Goal: Task Accomplishment & Management: Use online tool/utility

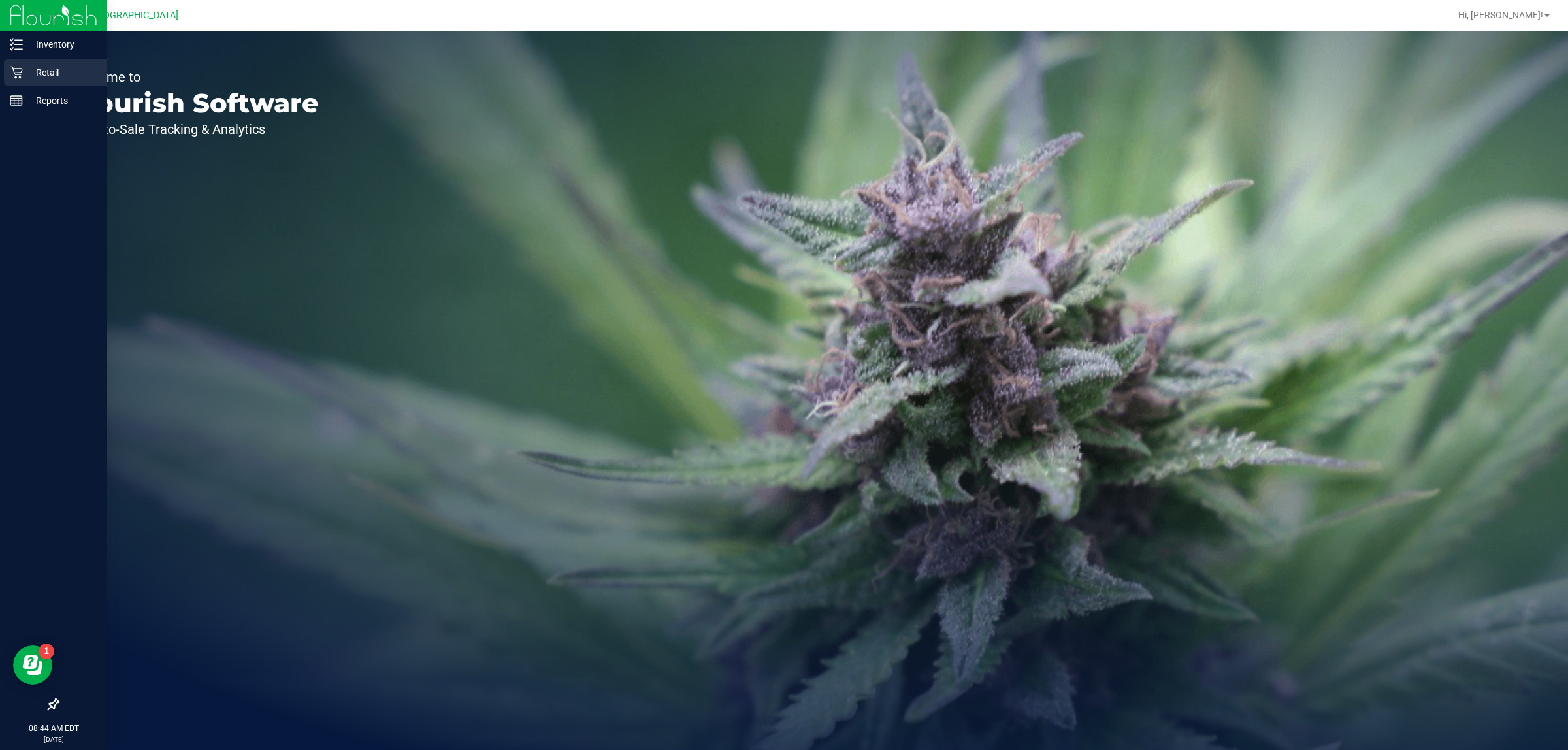
click at [56, 80] on p "Retail" at bounding box center [62, 73] width 78 height 16
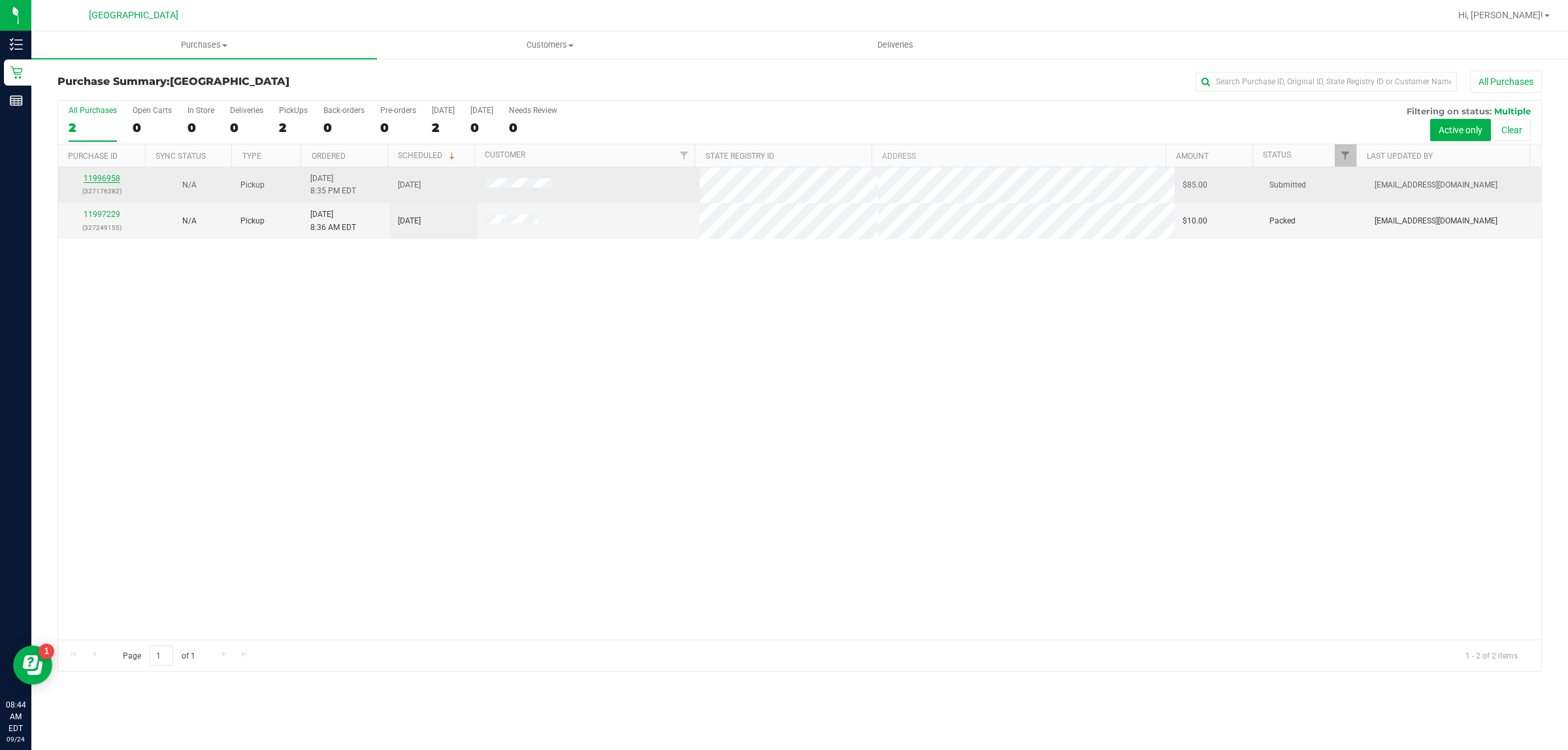
click at [99, 178] on link "11996958" at bounding box center [101, 178] width 36 height 9
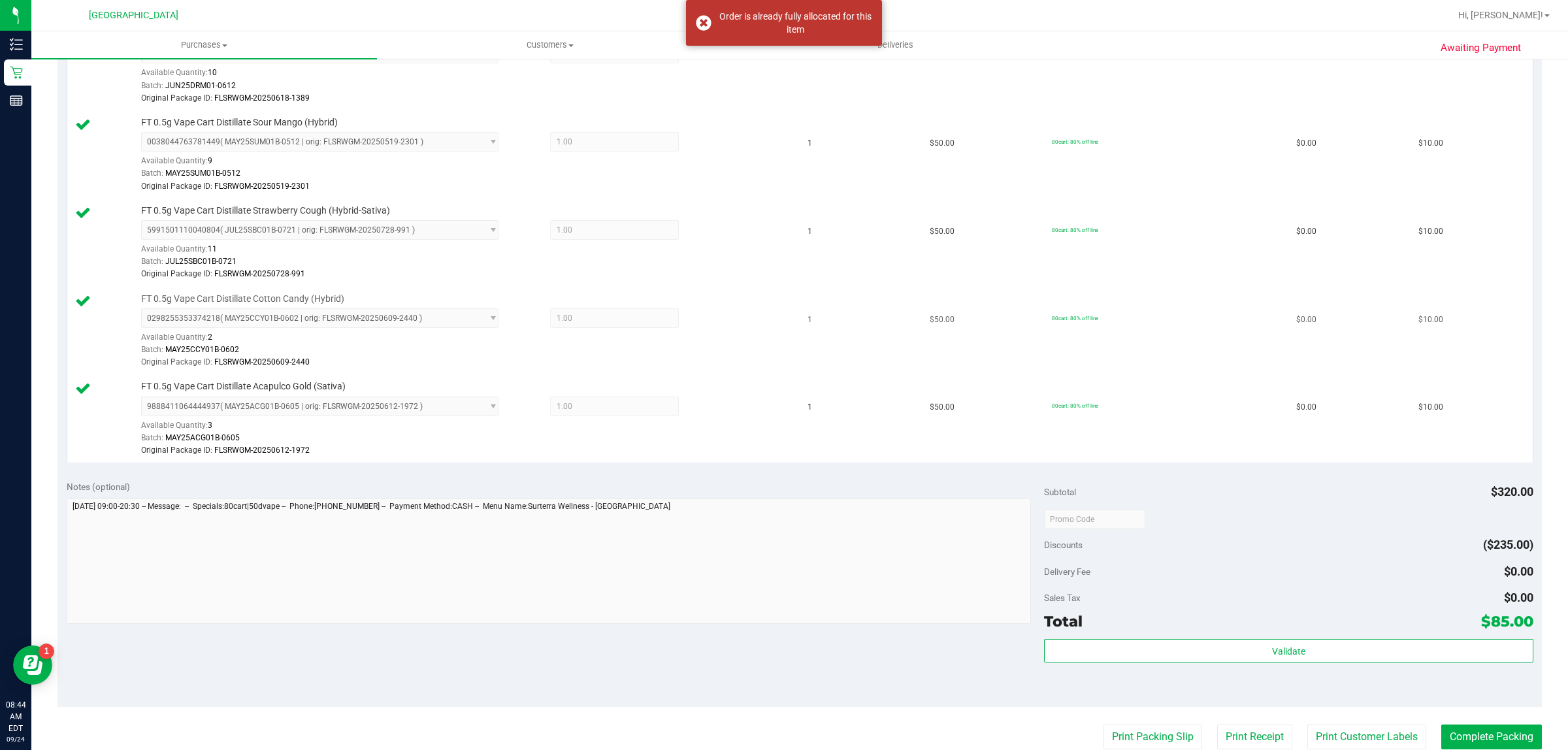
scroll to position [157, 0]
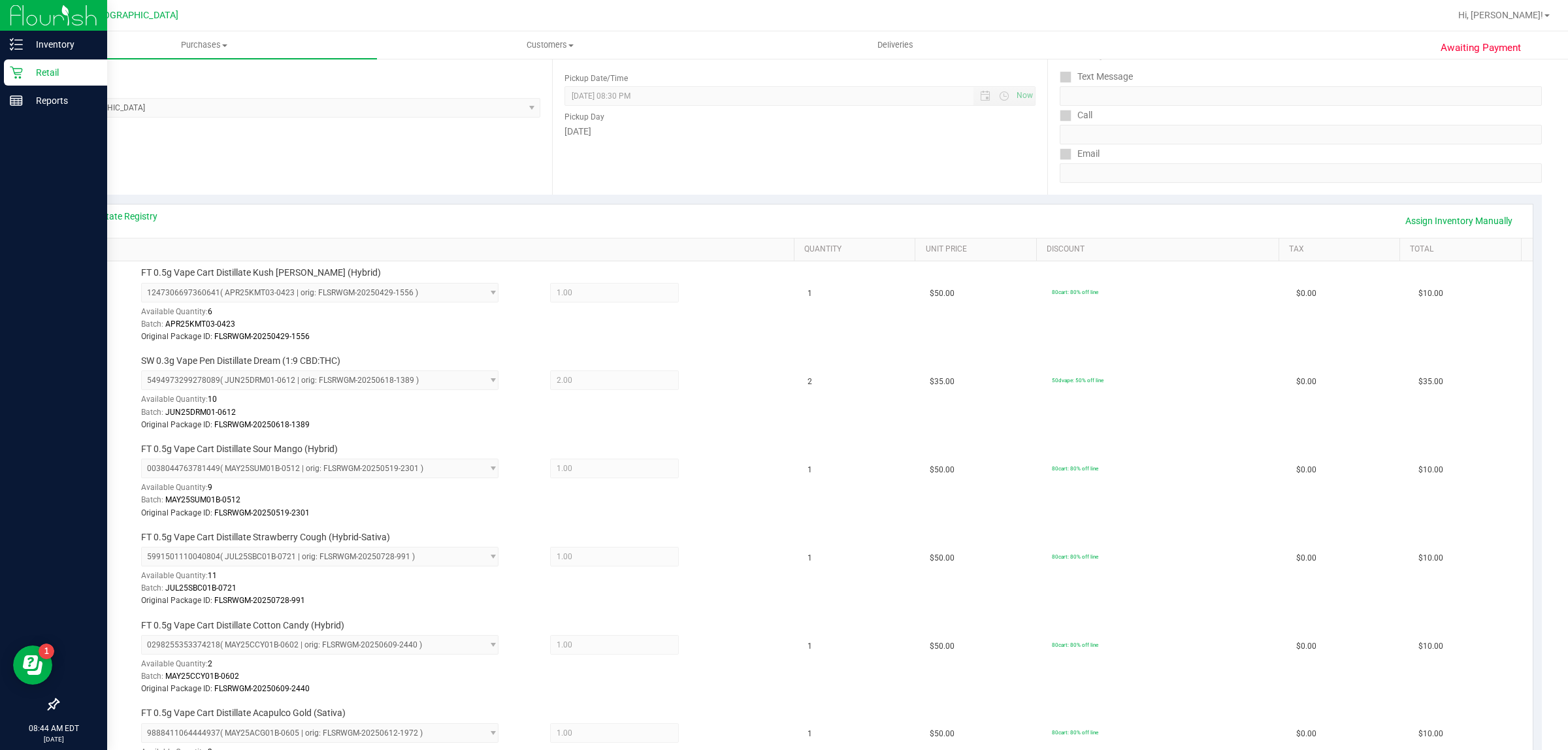
click at [38, 67] on p "Retail" at bounding box center [62, 73] width 78 height 16
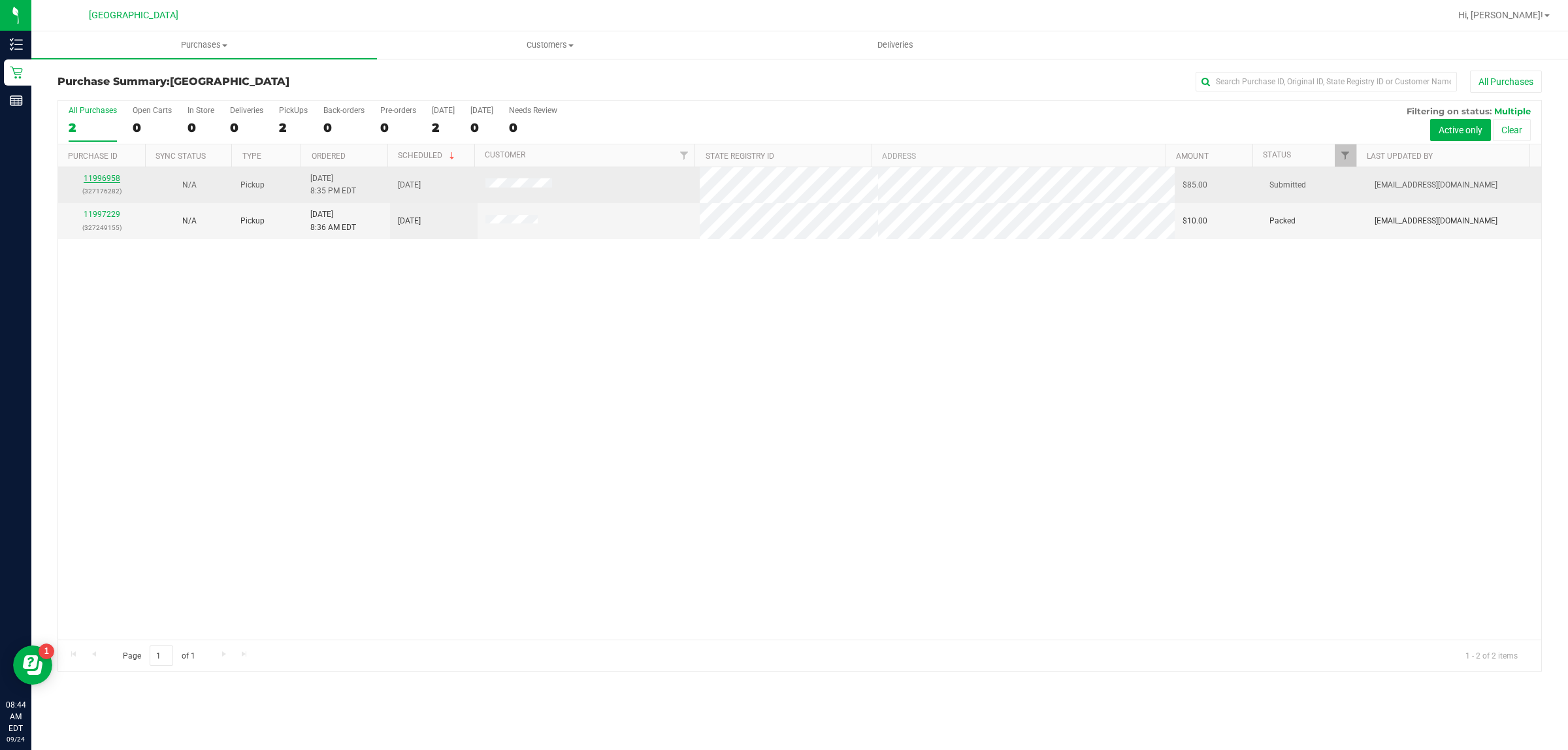
click at [115, 178] on link "11996958" at bounding box center [101, 178] width 36 height 9
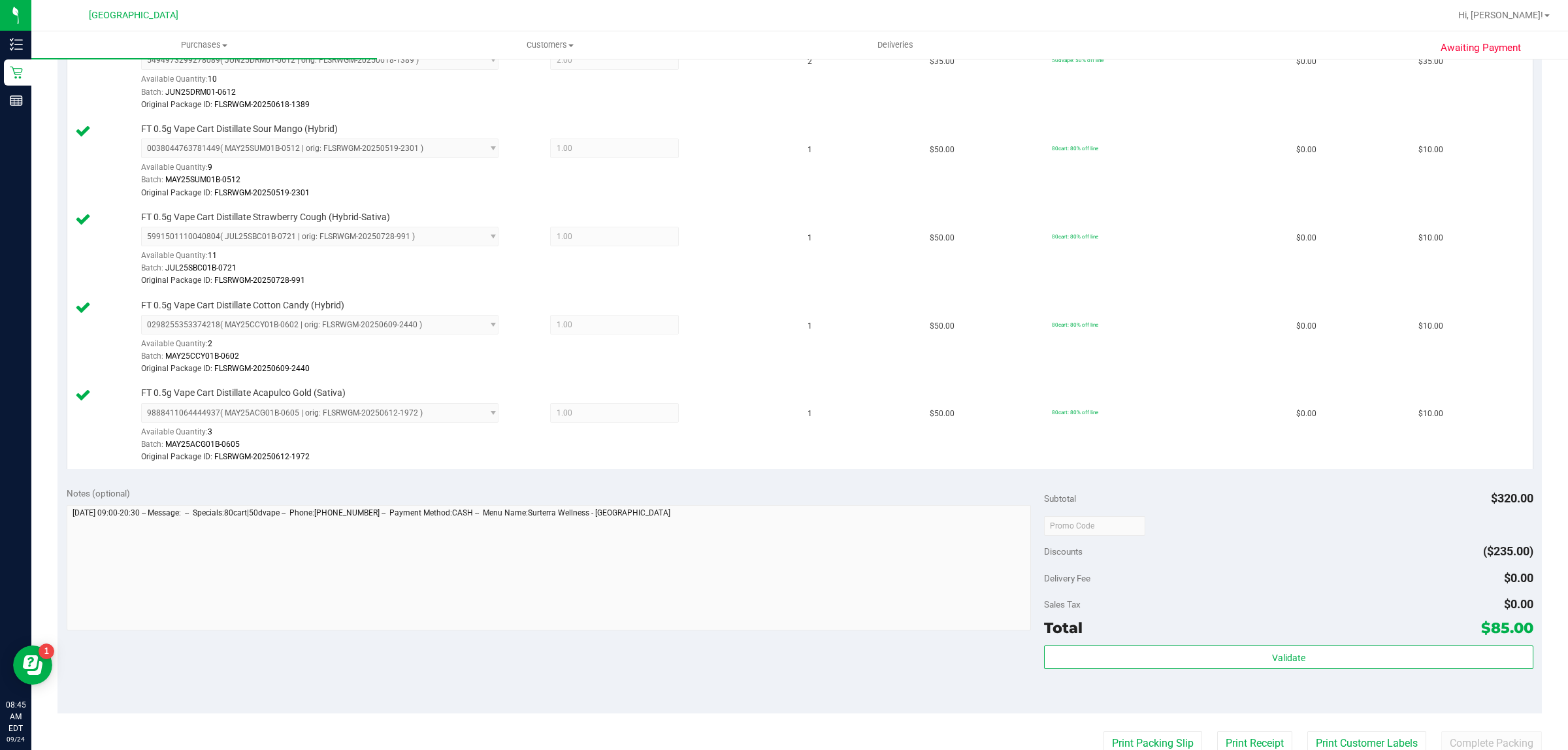
scroll to position [490, 0]
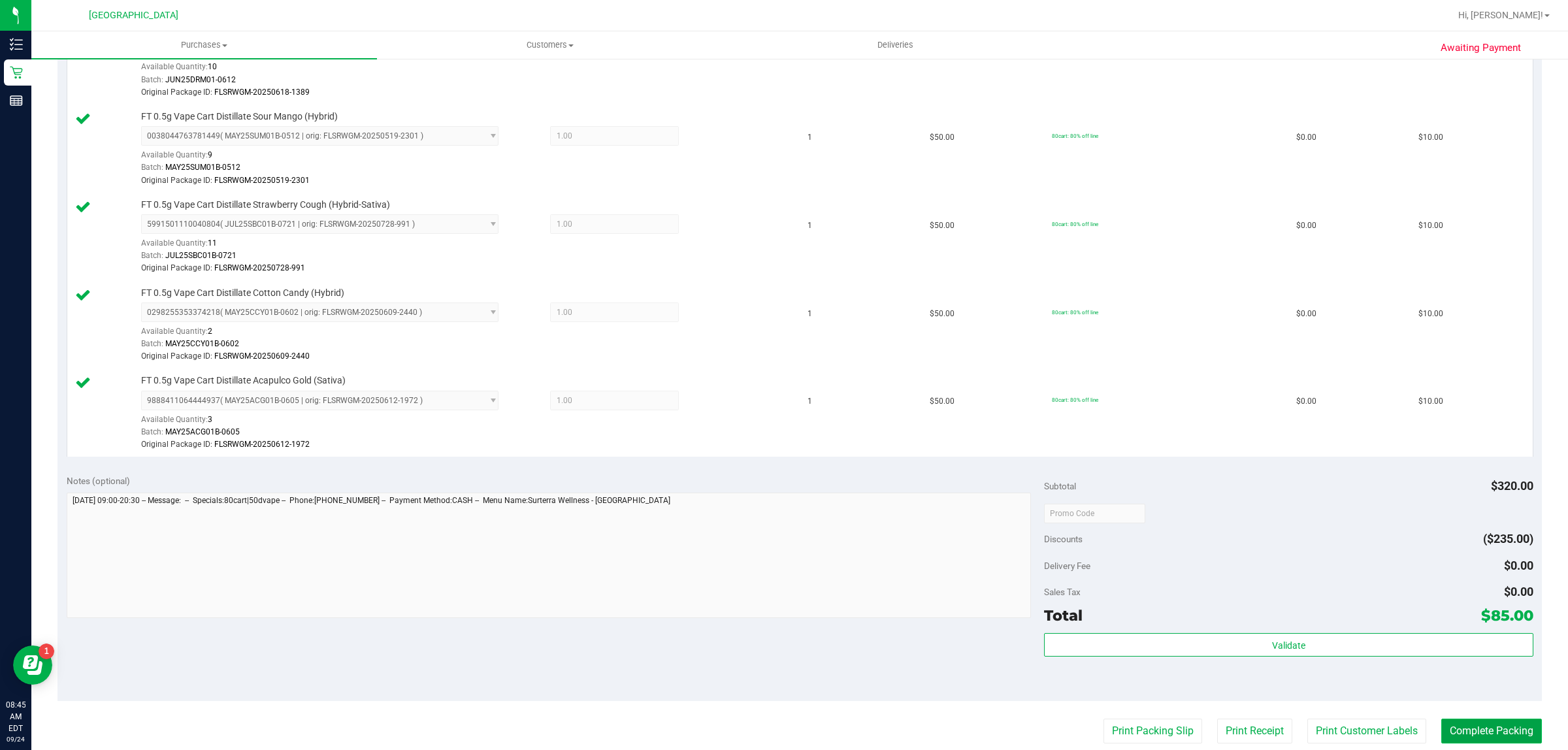
click at [1463, 723] on button "Complete Packing" at bounding box center [1491, 731] width 100 height 25
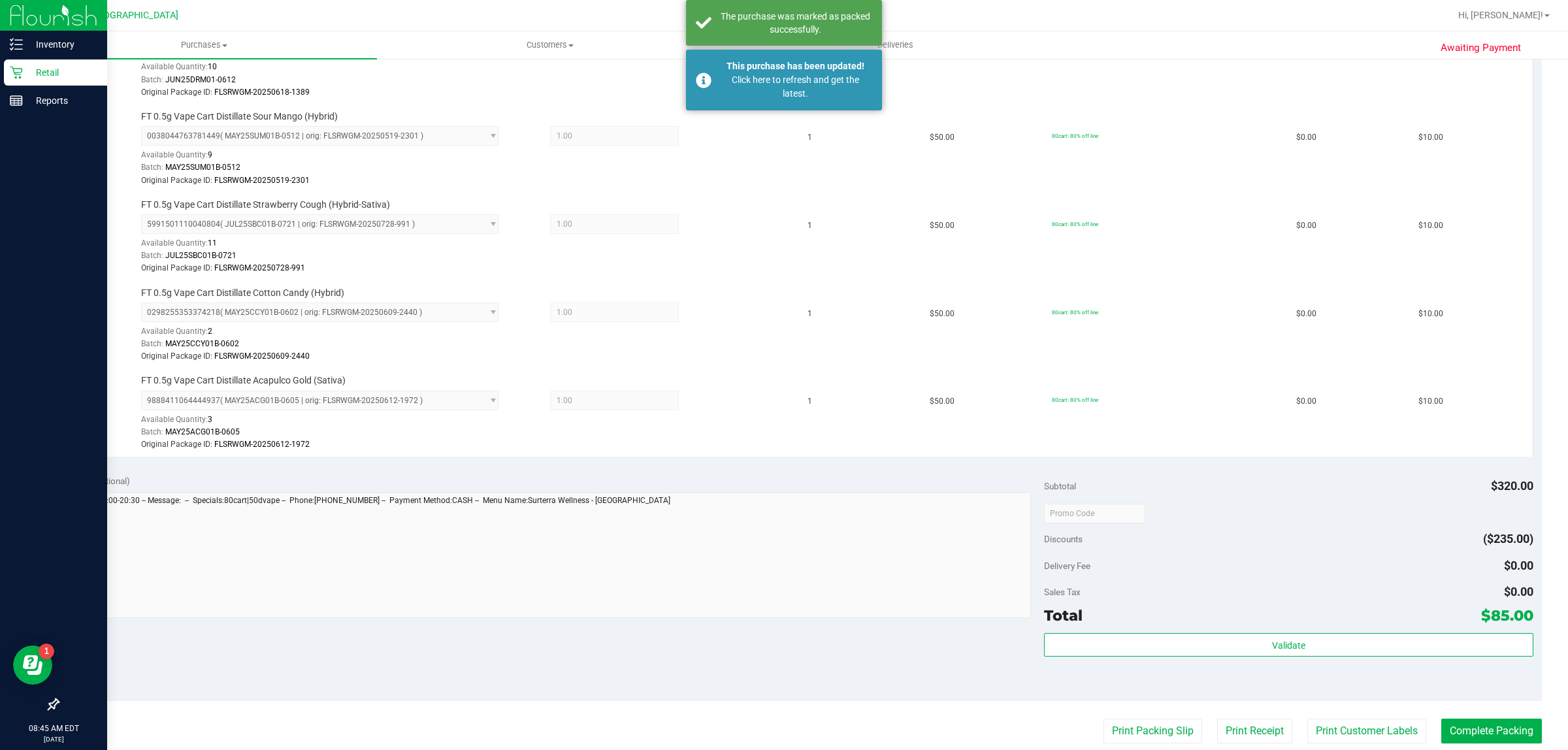
click at [25, 77] on p "Retail" at bounding box center [62, 73] width 78 height 16
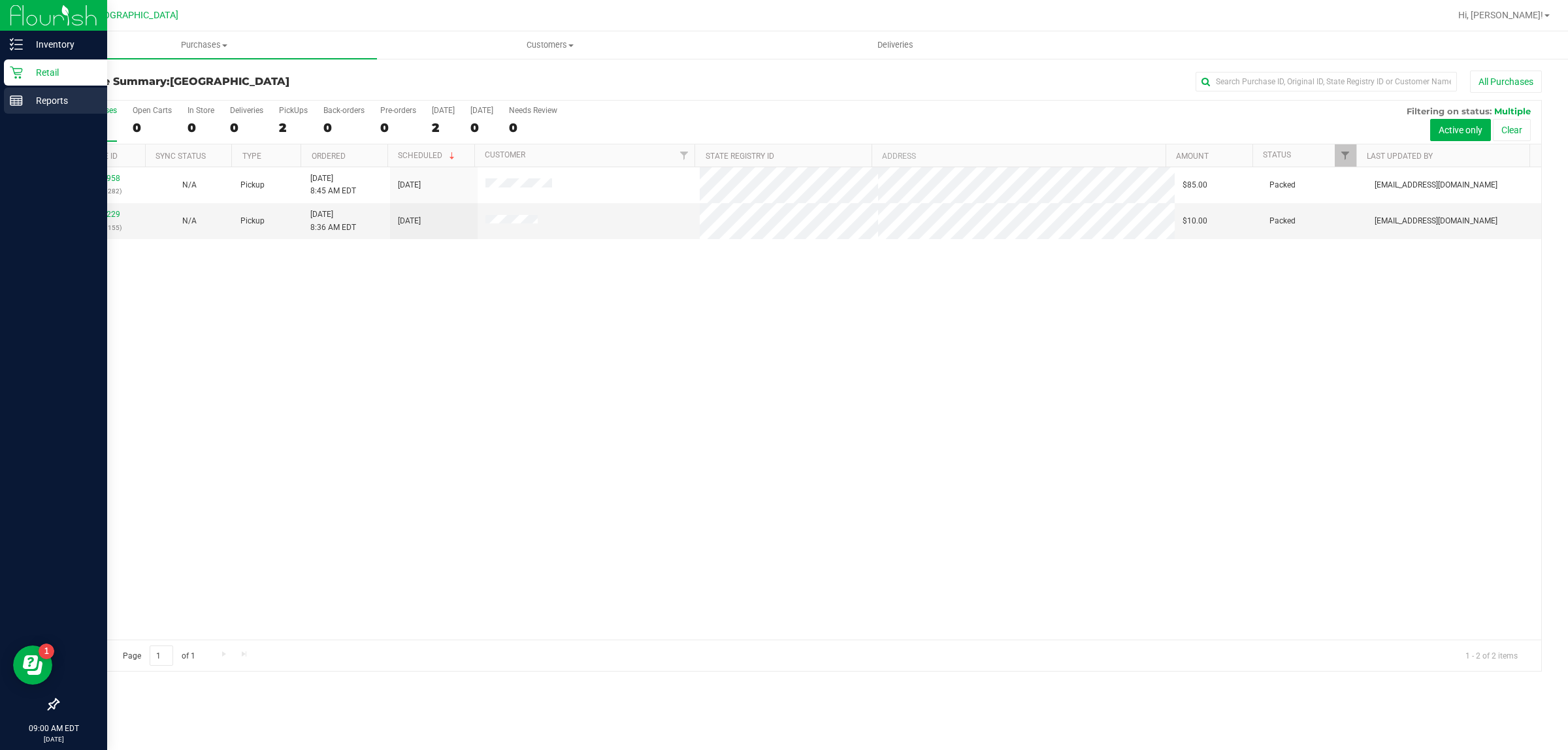
click at [34, 97] on p "Reports" at bounding box center [62, 100] width 78 height 16
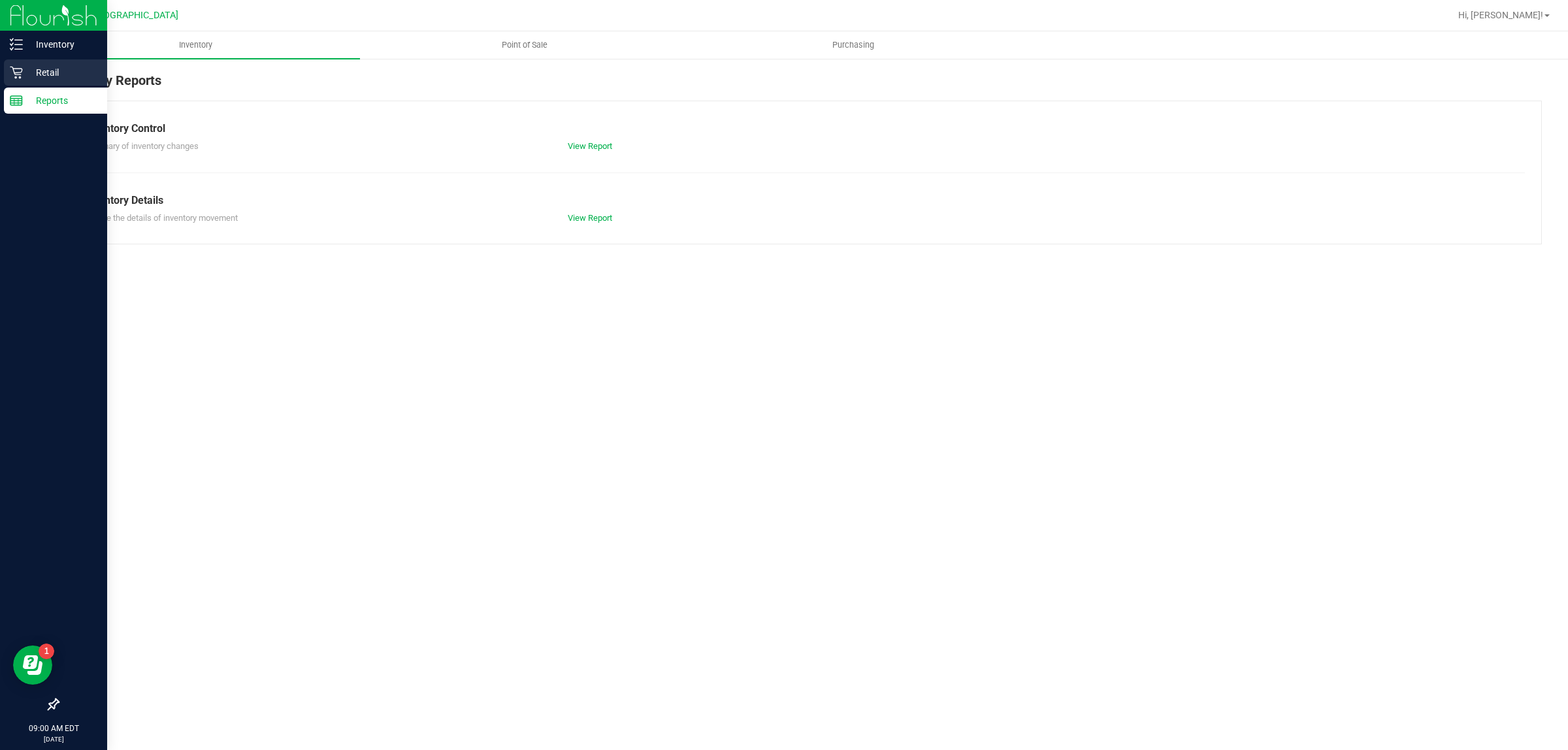
click at [36, 73] on p "Retail" at bounding box center [62, 73] width 78 height 16
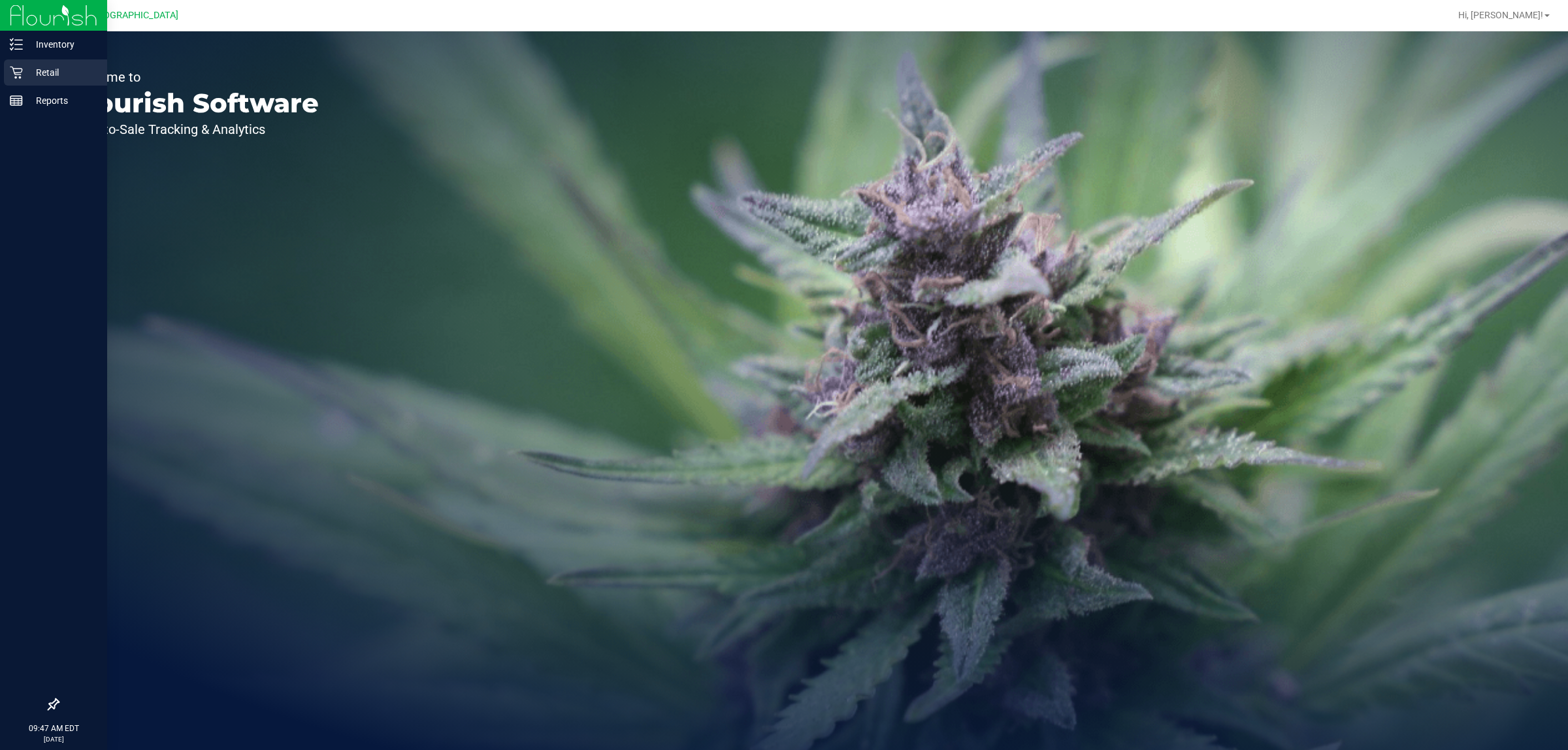
click at [19, 74] on icon at bounding box center [16, 73] width 12 height 12
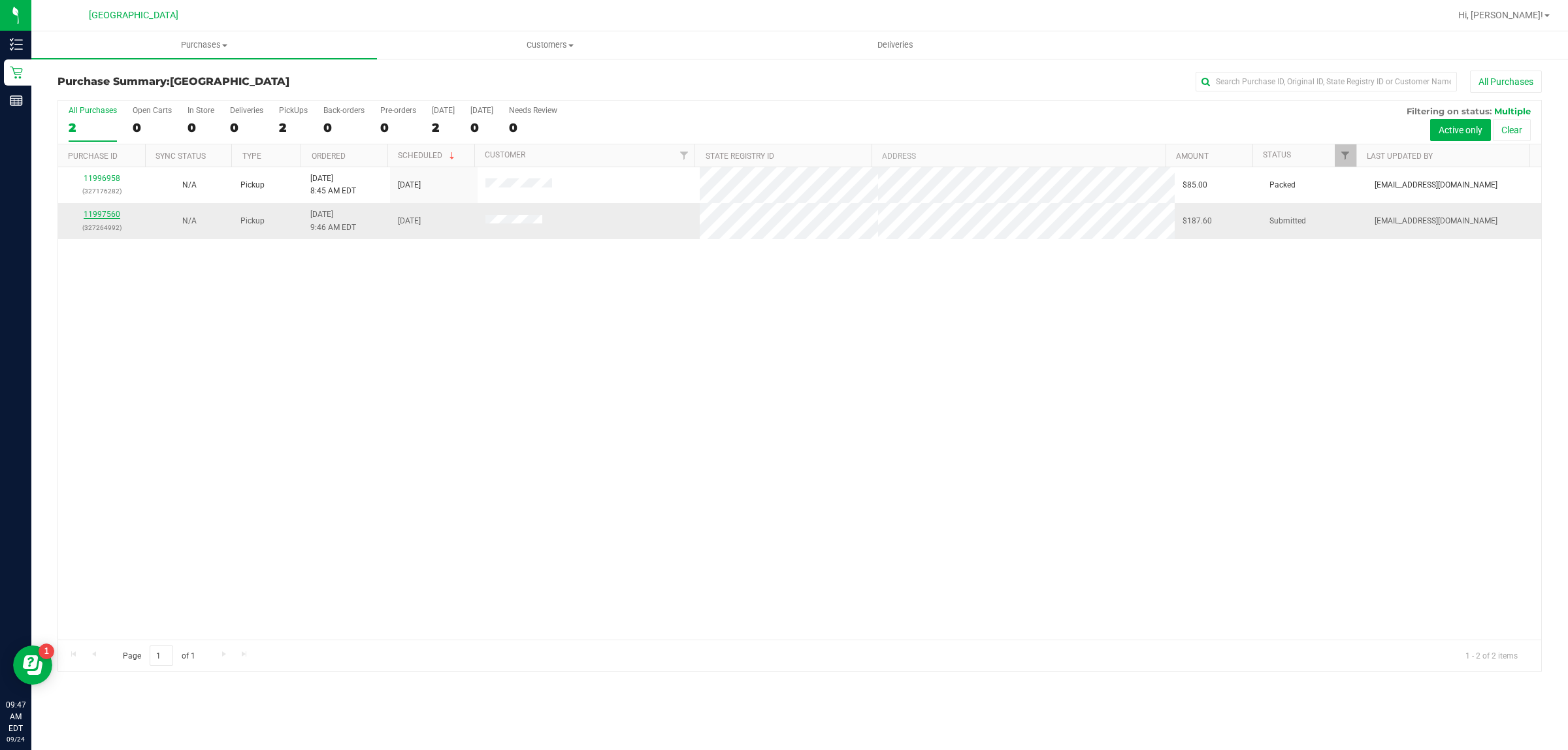
click at [99, 217] on link "11997560" at bounding box center [101, 214] width 36 height 9
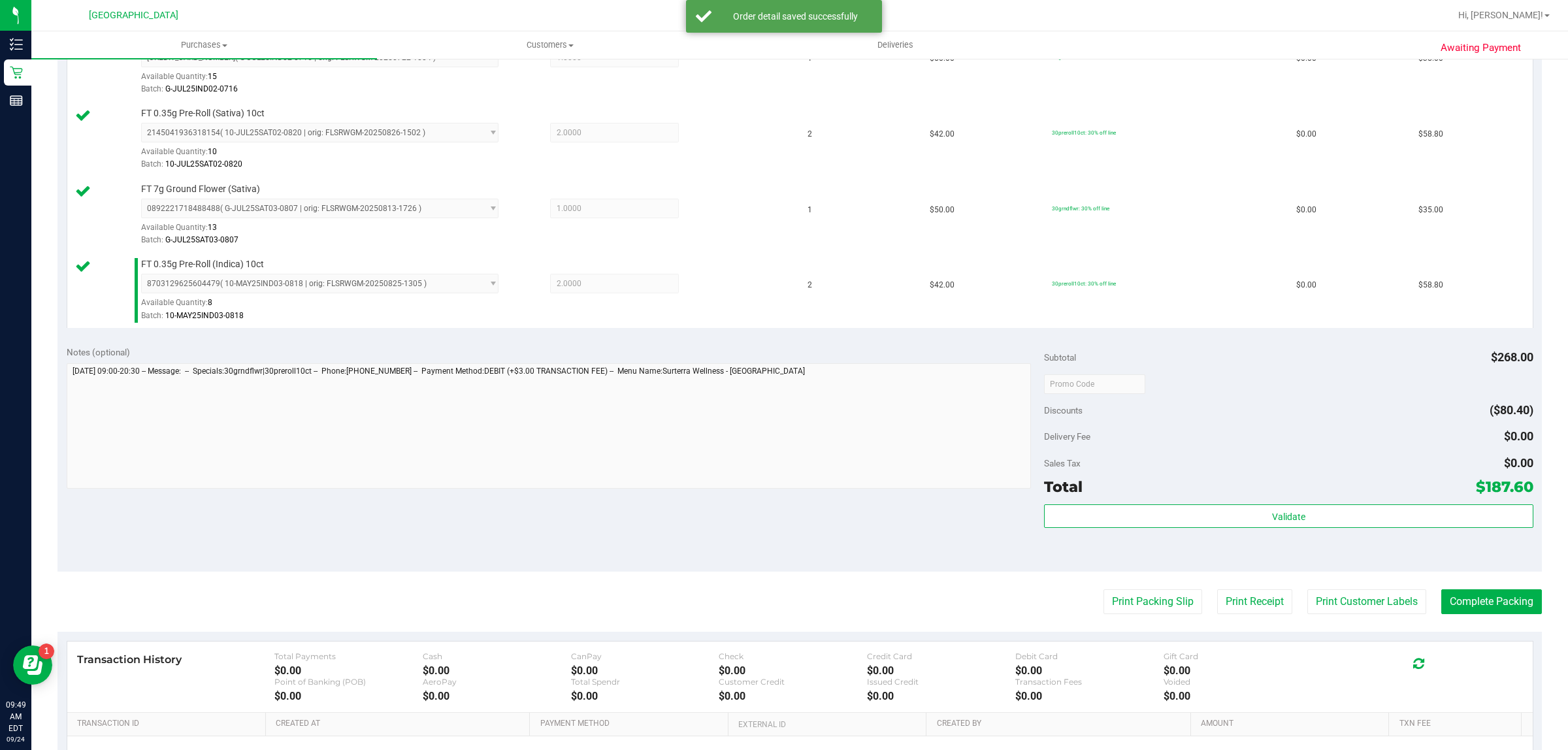
scroll to position [546, 0]
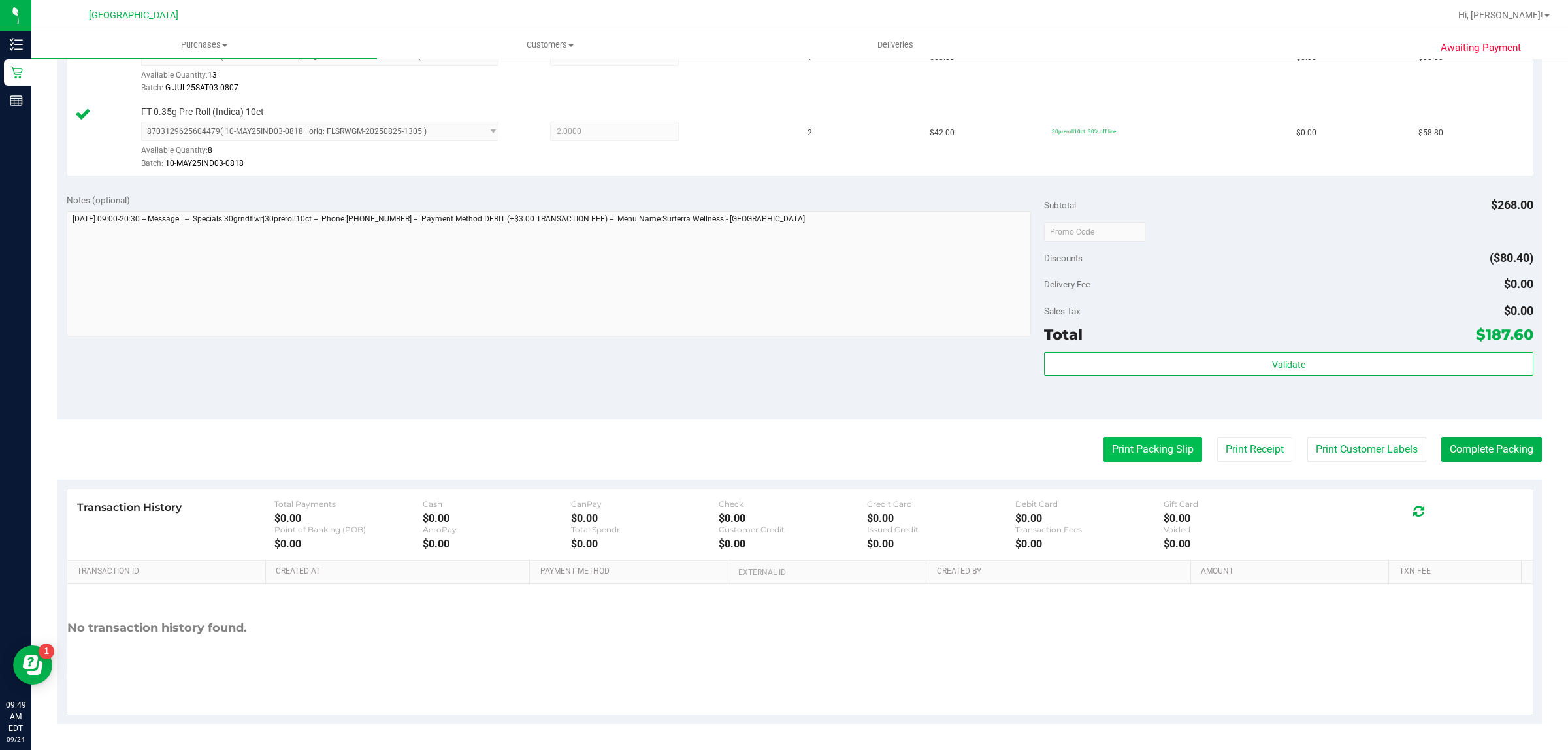
click at [1156, 456] on button "Print Packing Slip" at bounding box center [1153, 449] width 99 height 25
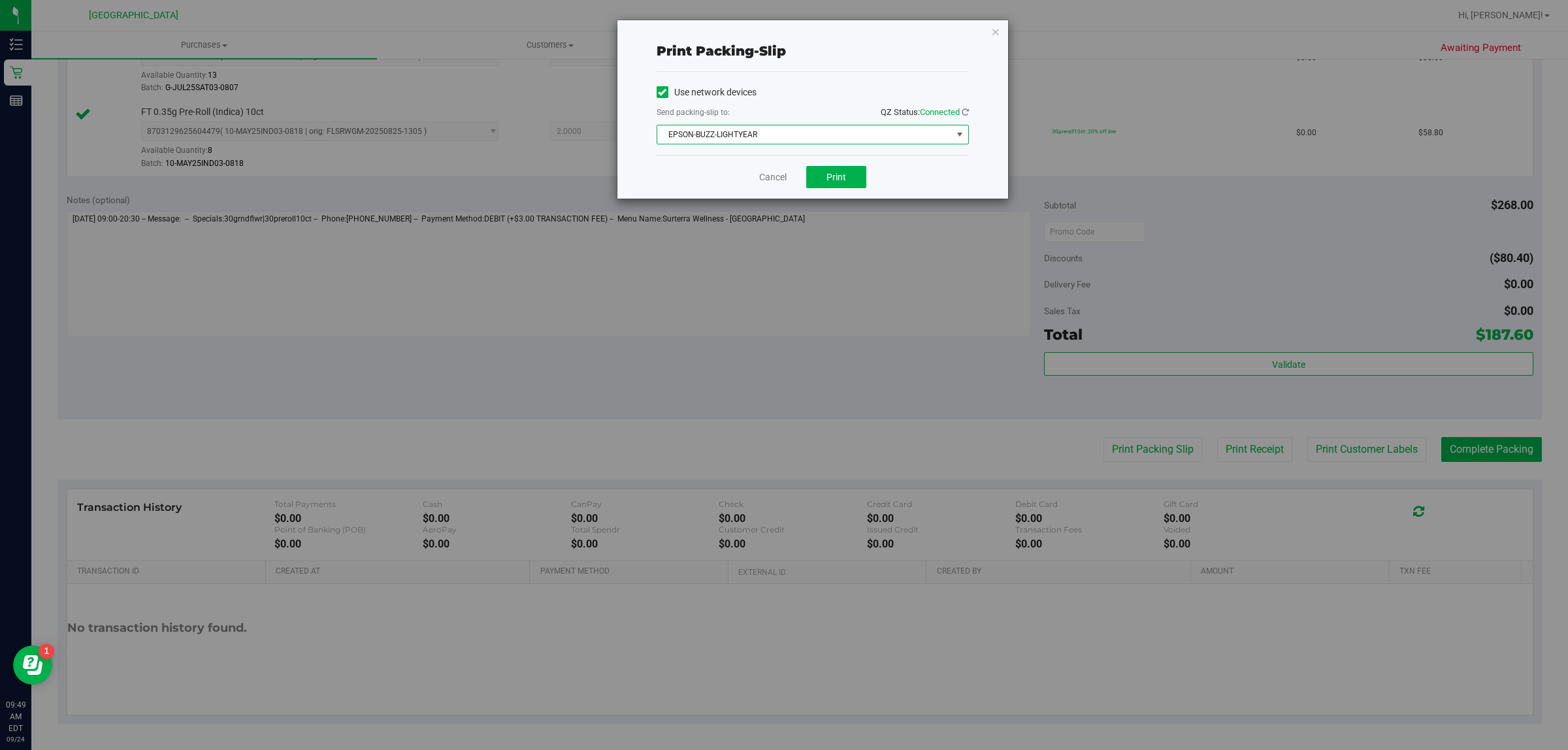
click at [832, 140] on span "EPSON-BUZZ-LIGHTYEAR" at bounding box center [805, 135] width 295 height 19
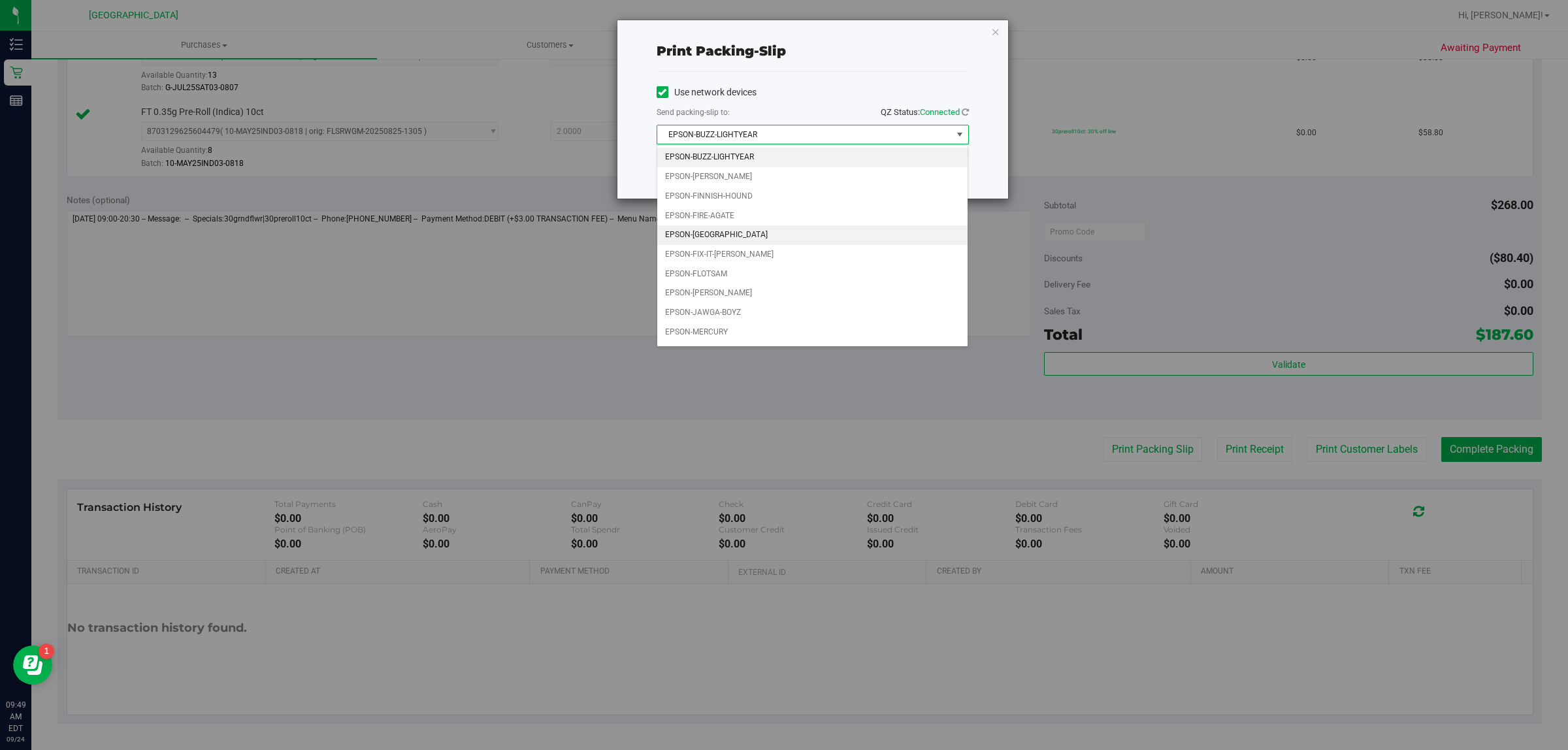
click at [798, 240] on li "EPSON-[GEOGRAPHIC_DATA]" at bounding box center [812, 236] width 311 height 20
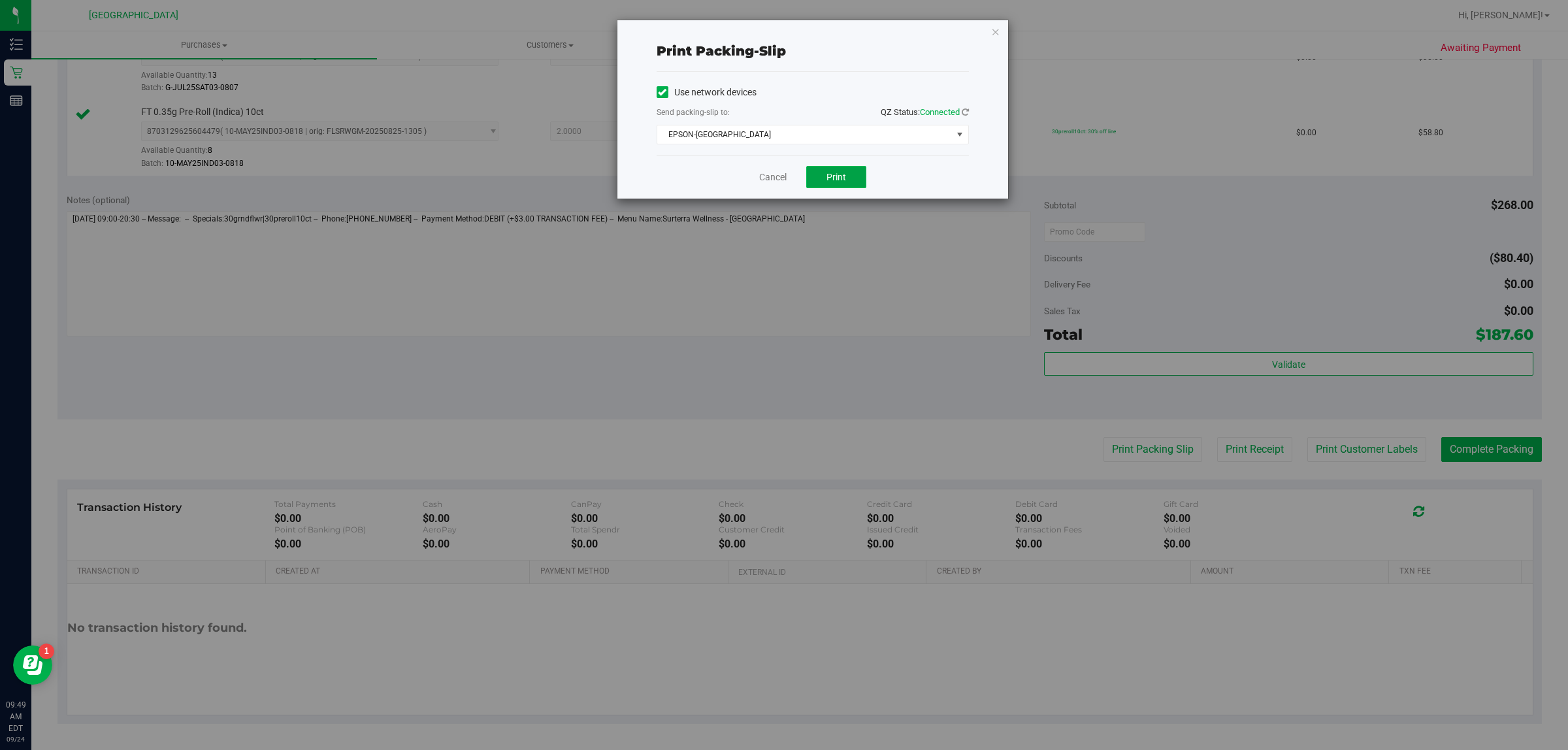
click at [840, 178] on span "Print" at bounding box center [837, 177] width 20 height 11
click at [995, 33] on icon "button" at bounding box center [995, 31] width 9 height 16
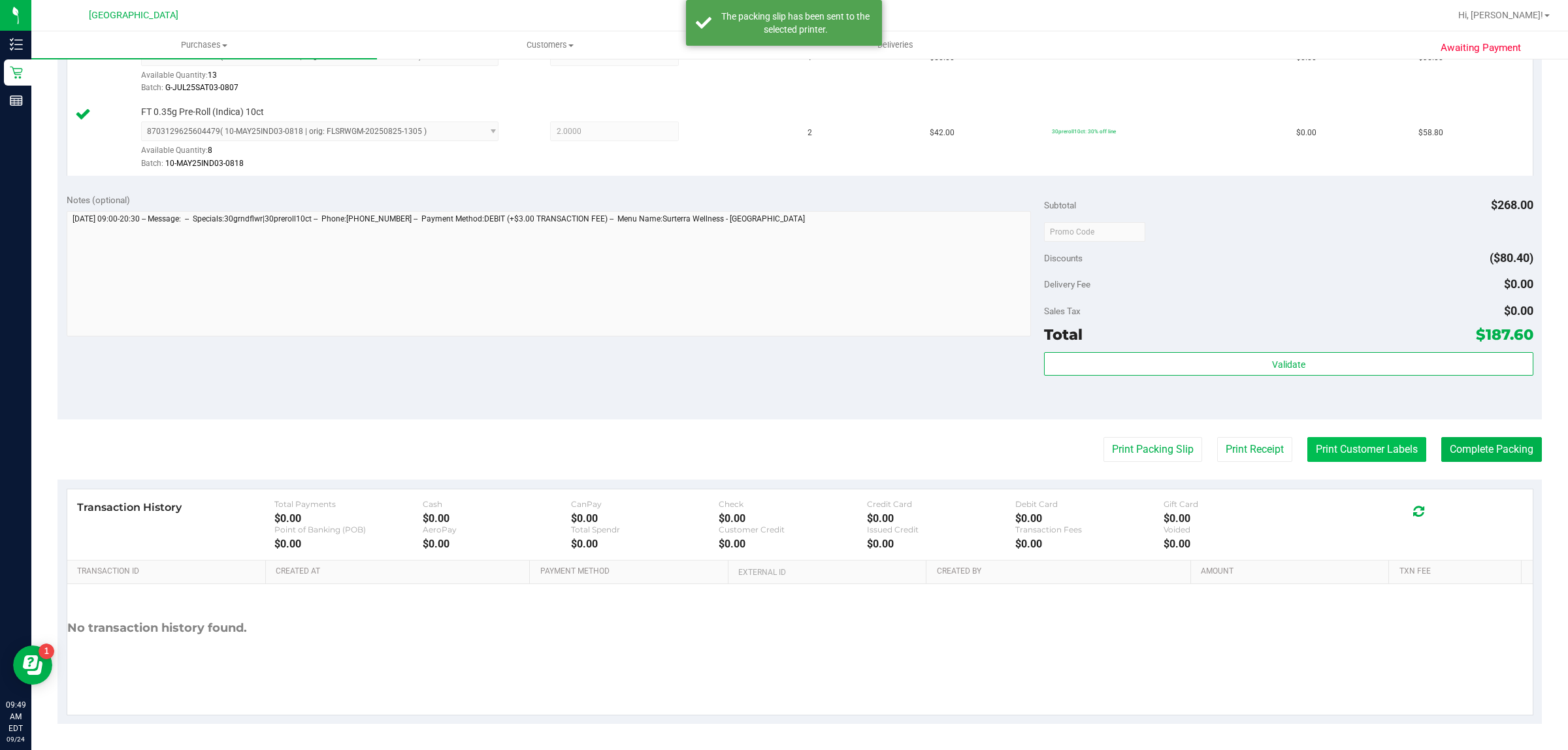
click at [1369, 449] on button "Print Customer Labels" at bounding box center [1366, 449] width 119 height 25
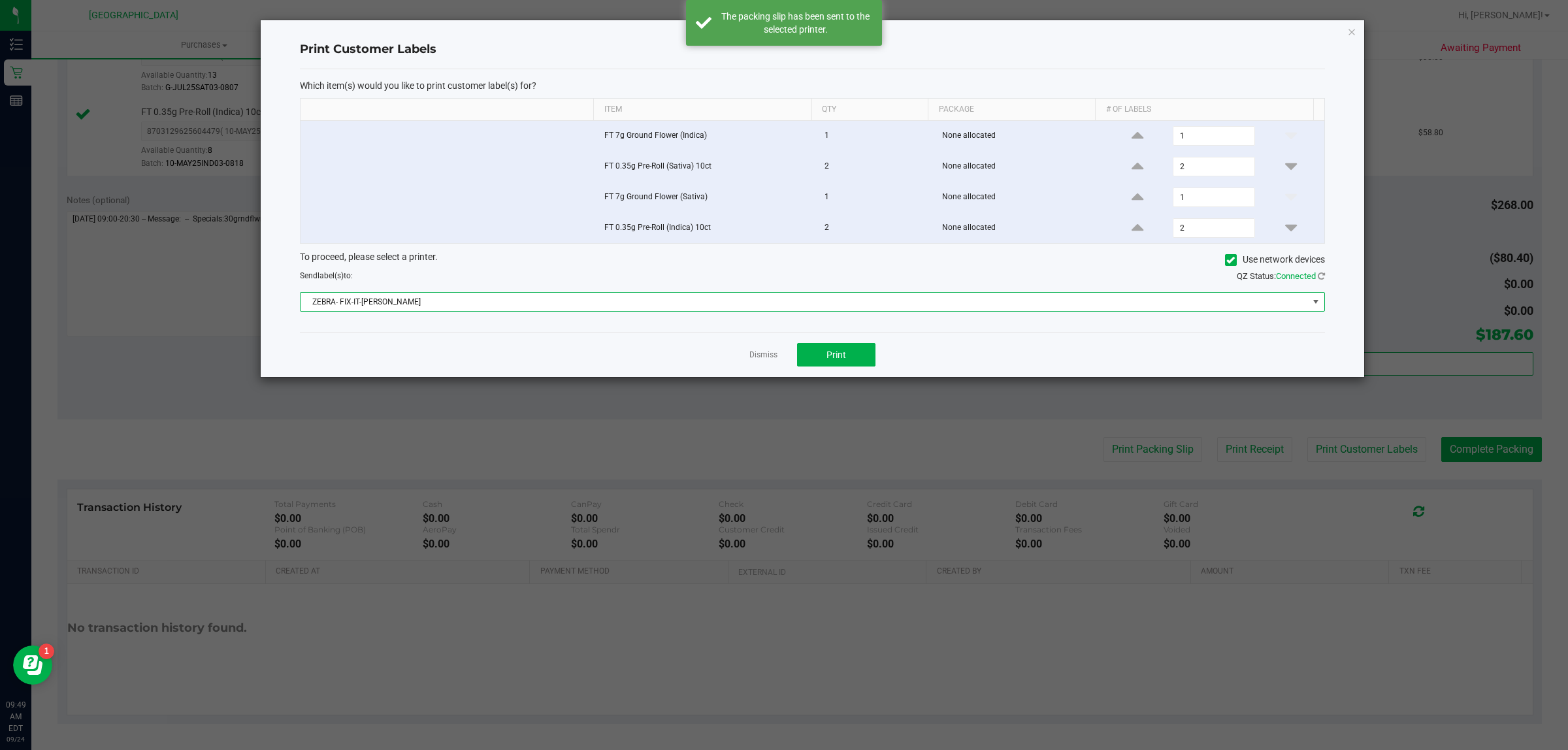
click at [914, 306] on span "ZEBRA- FIX-IT-[PERSON_NAME]" at bounding box center [804, 302] width 1008 height 19
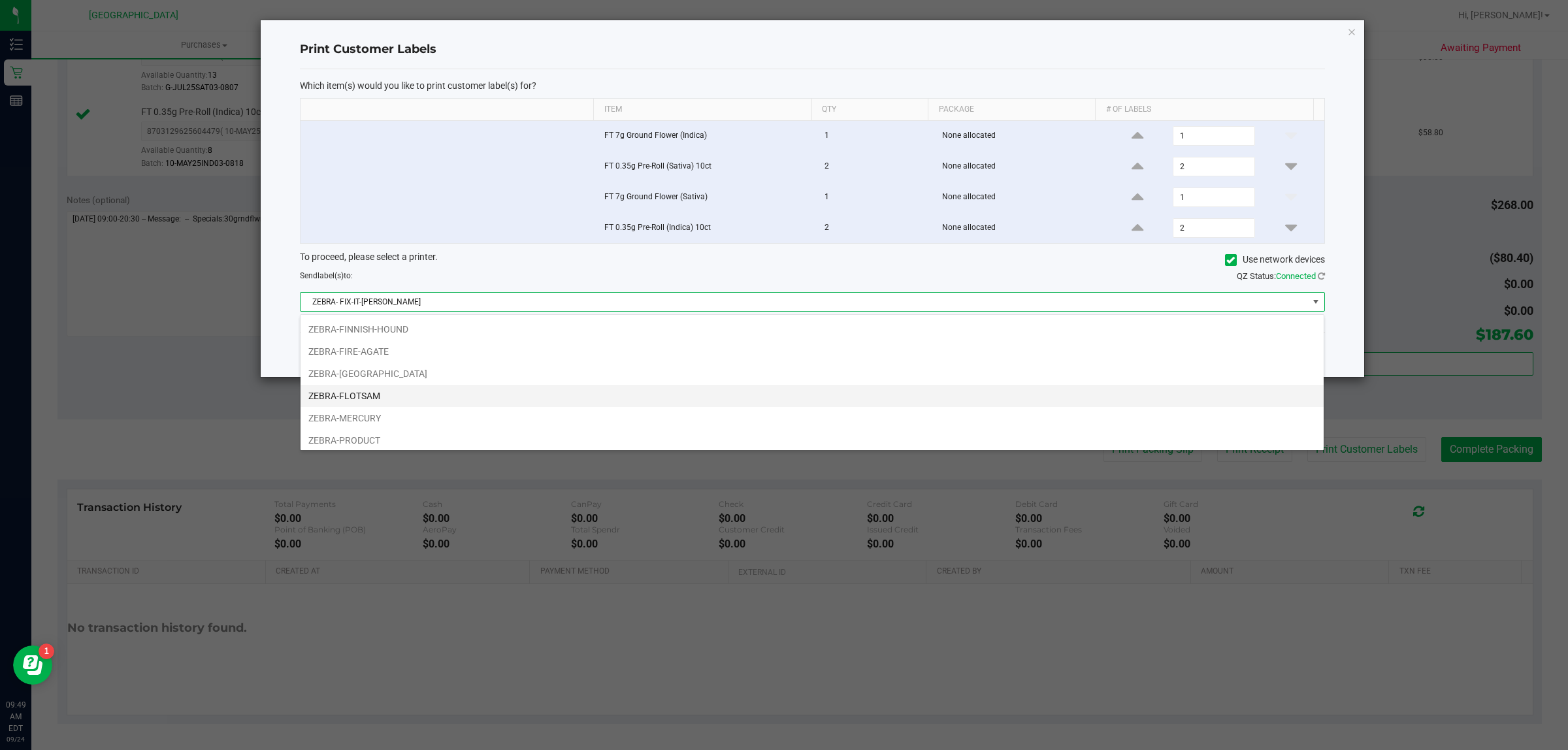
scroll to position [95, 0]
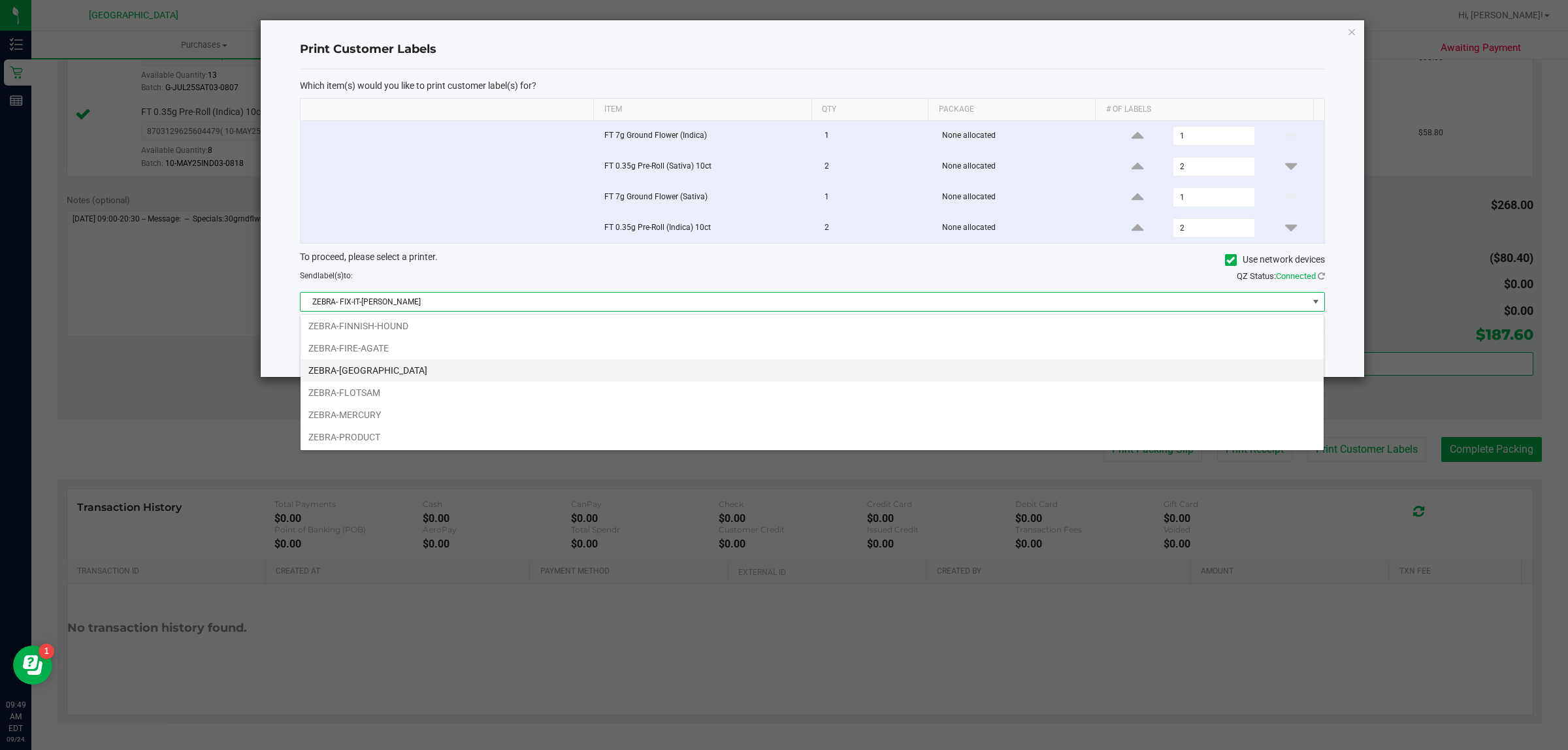
click at [794, 363] on li "ZEBRA-[GEOGRAPHIC_DATA]" at bounding box center [812, 370] width 1023 height 22
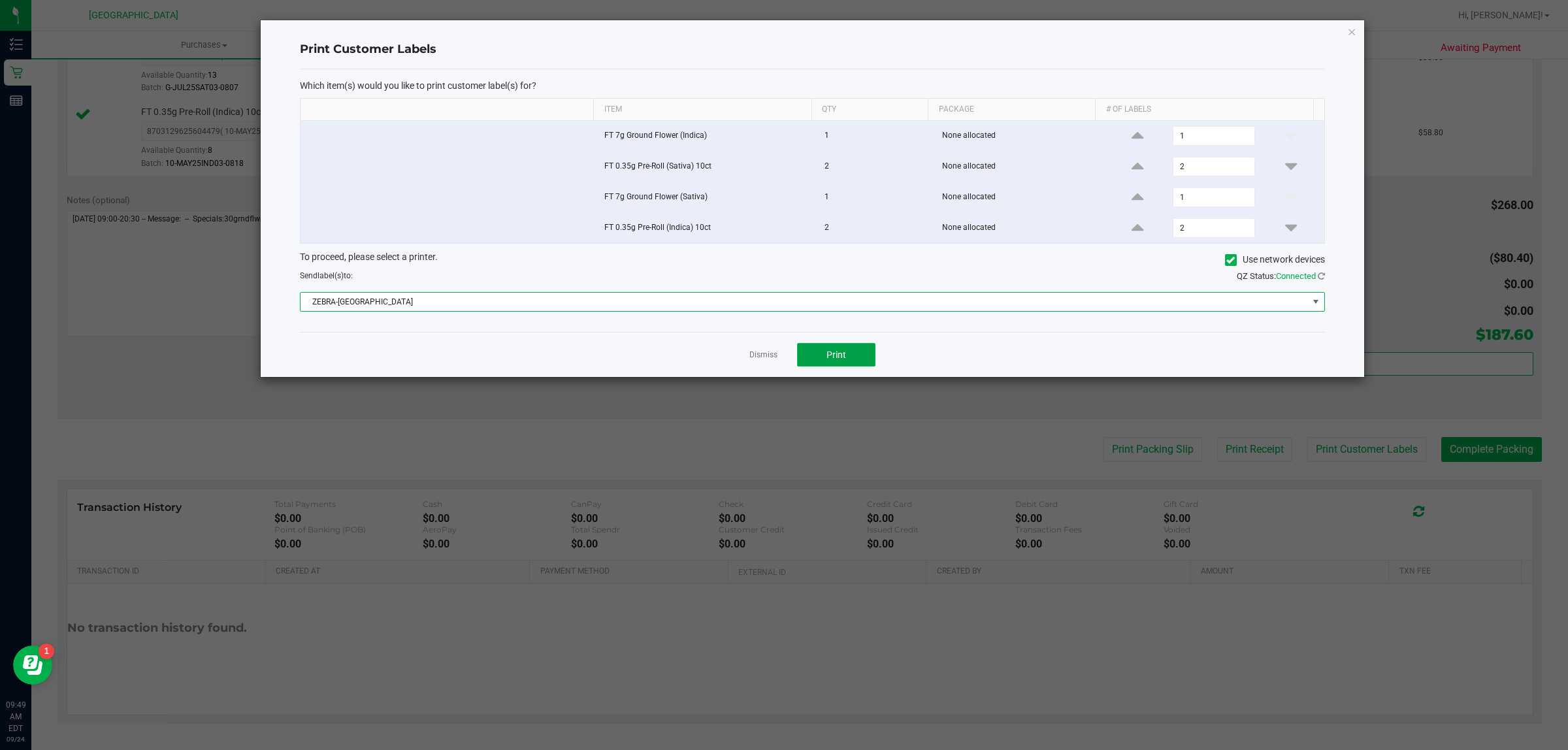
click at [837, 367] on button "Print" at bounding box center [836, 355] width 78 height 24
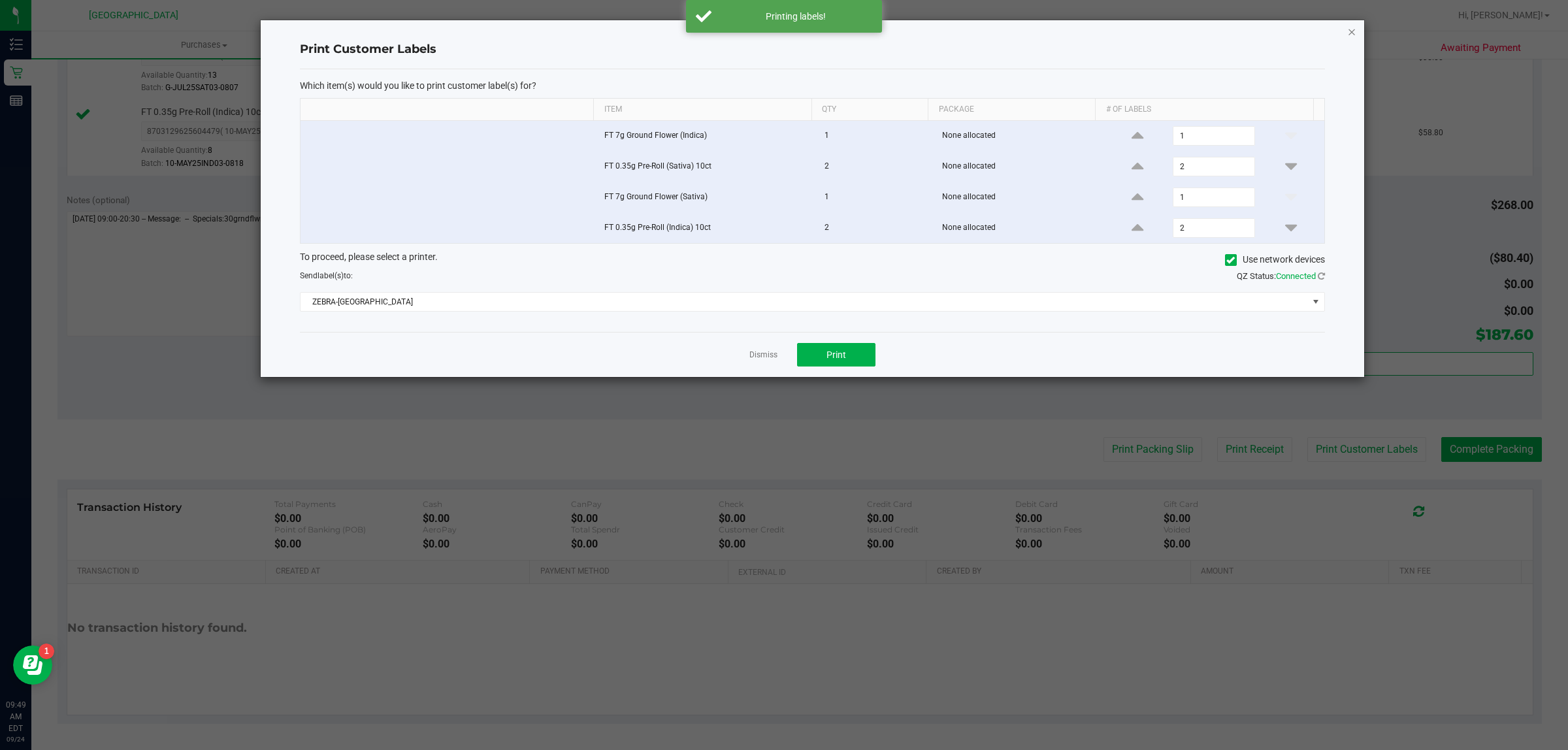
click at [1350, 28] on icon "button" at bounding box center [1352, 31] width 9 height 16
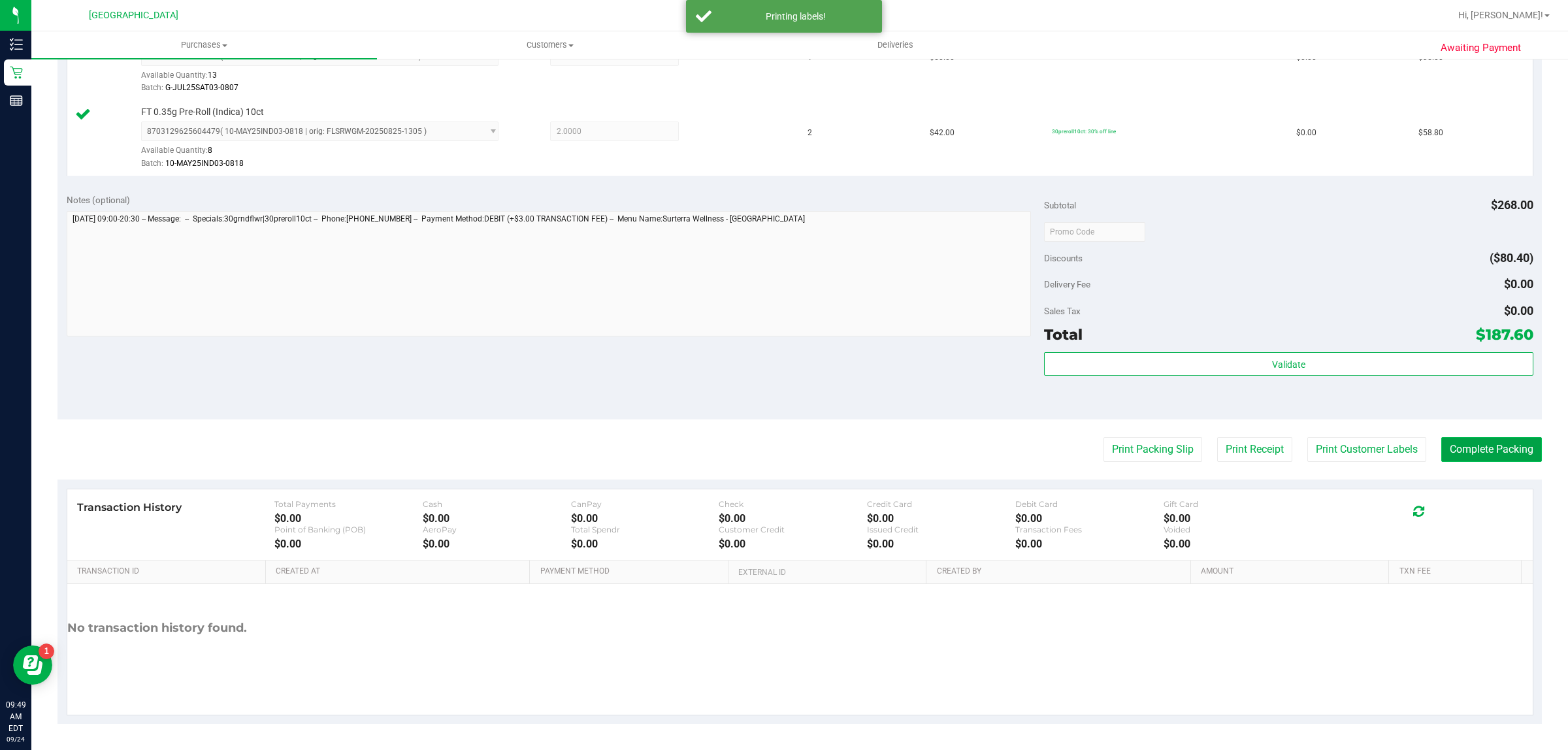
click at [1471, 452] on button "Complete Packing" at bounding box center [1491, 449] width 100 height 25
